Goal: Information Seeking & Learning: Learn about a topic

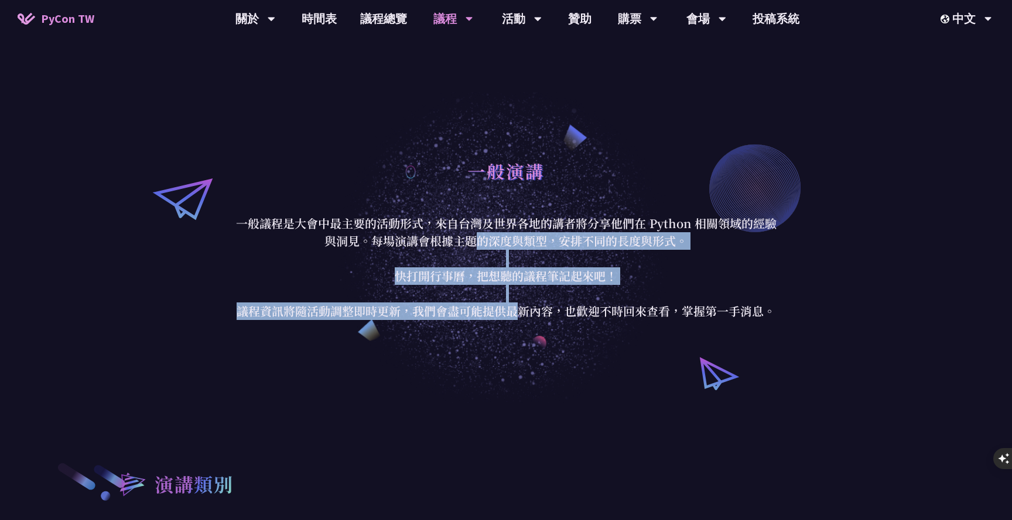
drag, startPoint x: 512, startPoint y: 342, endPoint x: 513, endPoint y: 312, distance: 29.9
click at [513, 312] on p "一般議程是大會中最主要的活動形式，來自台灣及世界各地的講者將分享他們在 Python 相關領域的經驗與洞見。每場演講會根據主題的深度與類型，安排不同的長度與形…" at bounding box center [506, 267] width 544 height 105
click at [532, 311] on p "一般議程是大會中最主要的活動形式，來自台灣及世界各地的講者將分享他們在 Python 相關領域的經驗與洞見。每場演講會根據主題的深度與類型，安排不同的長度與形…" at bounding box center [506, 267] width 544 height 105
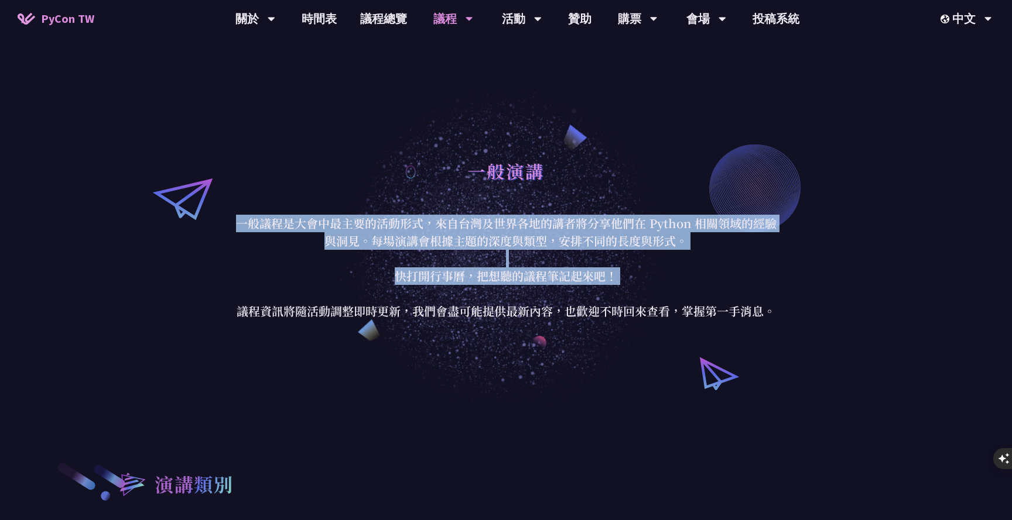
drag, startPoint x: 427, startPoint y: 212, endPoint x: 472, endPoint y: 297, distance: 96.1
click at [472, 297] on div "一般演講 一般議程是大會中最主要的活動形式，來自台灣及世界各地的講者將分享他們在 Python 相關領域的經驗與洞見。每場演講會根據主題的深度與類型，安排不同…" at bounding box center [506, 236] width 544 height 167
click at [492, 312] on p "一般議程是大會中最主要的活動形式，來自台灣及世界各地的講者將分享他們在 Python 相關領域的經驗與洞見。每場演講會根據主題的深度與類型，安排不同的長度與形…" at bounding box center [506, 267] width 544 height 105
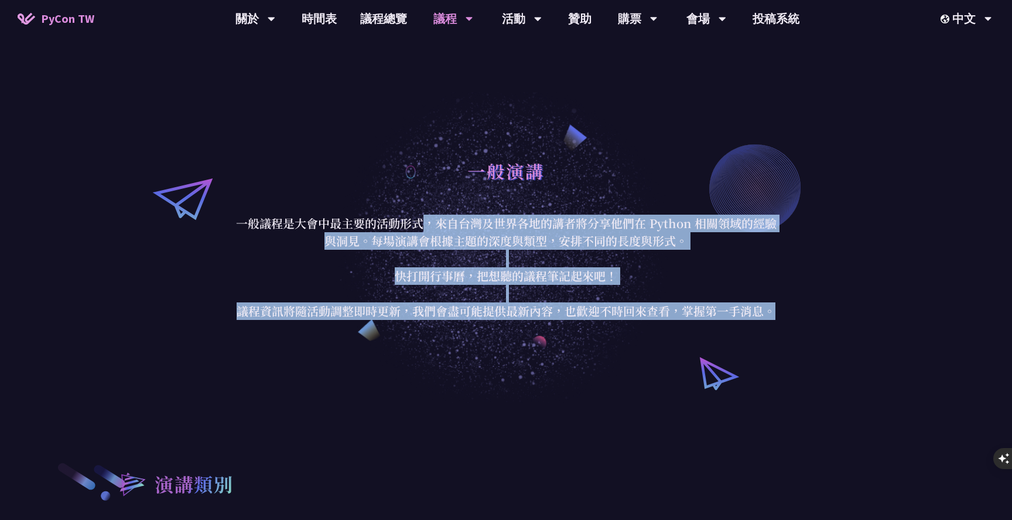
drag, startPoint x: 417, startPoint y: 220, endPoint x: 459, endPoint y: 325, distance: 112.7
click at [459, 325] on div "一般演講 一般議程是大會中最主要的活動形式，來自台灣及世界各地的講者將分享他們在 Python 相關領域的經驗與洞見。每場演講會根據主題的深度與類型，安排不同…" at bounding box center [506, 236] width 1012 height 333
click at [532, 316] on p "一般議程是大會中最主要的活動形式，來自台灣及世界各地的講者將分享他們在 Python 相關領域的經驗與洞見。每場演講會根據主題的深度與類型，安排不同的長度與形…" at bounding box center [506, 267] width 544 height 105
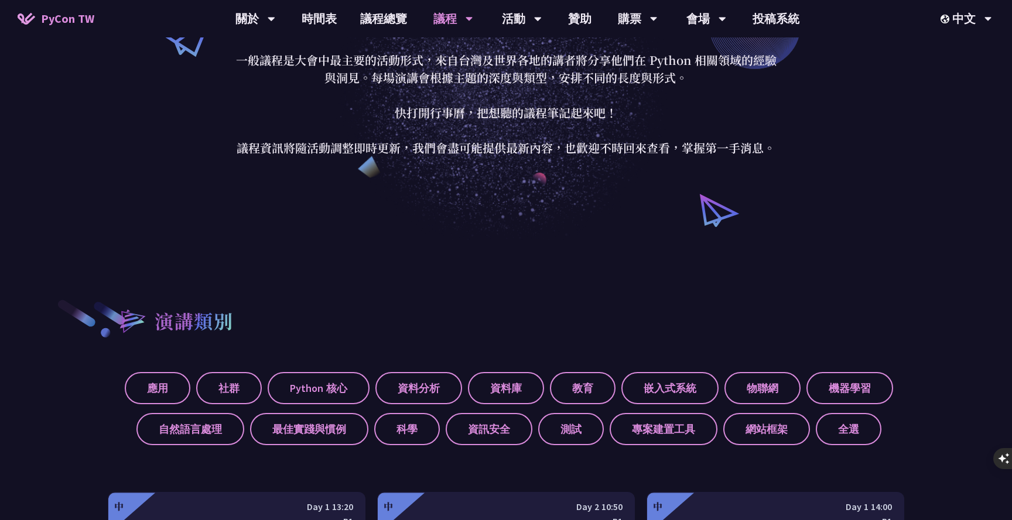
scroll to position [75, 0]
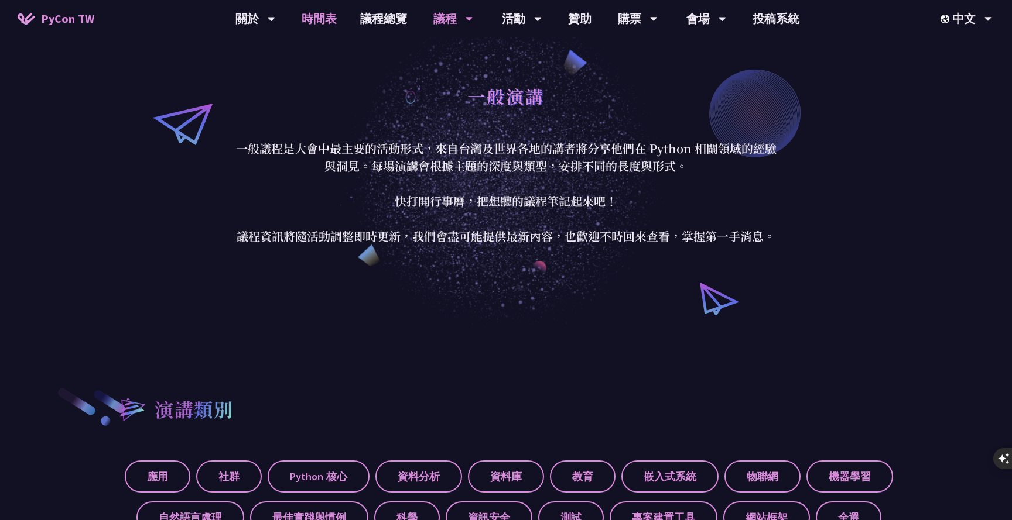
click at [316, 23] on link "時間表" at bounding box center [319, 18] width 59 height 37
